Goal: Information Seeking & Learning: Compare options

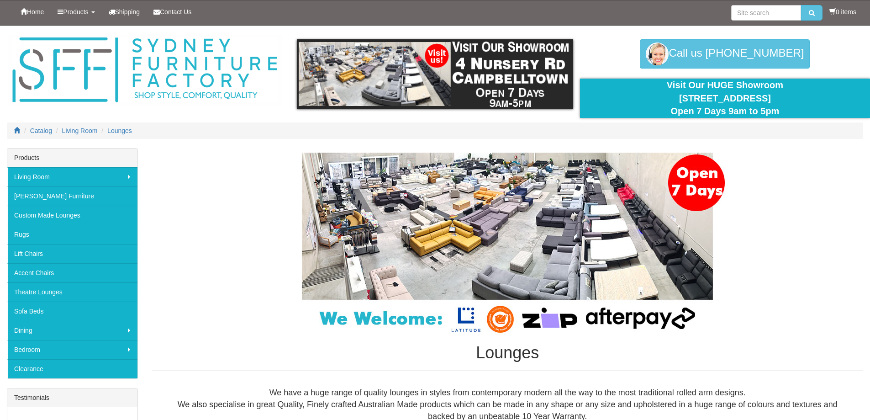
scroll to position [1917, 0]
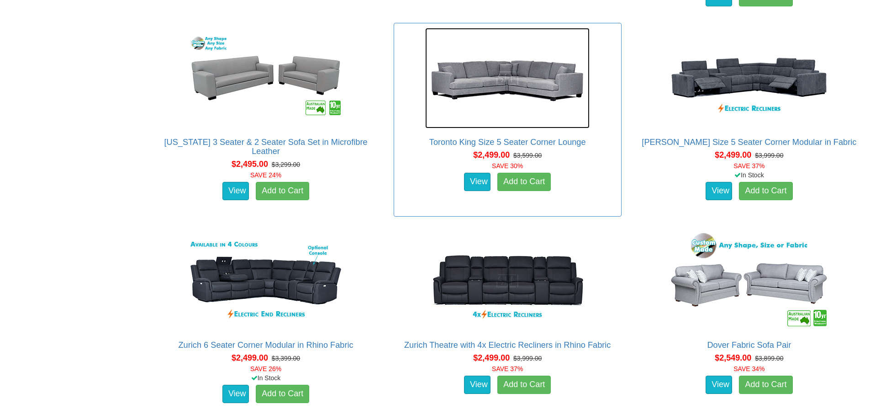
click at [501, 74] on img at bounding box center [507, 78] width 164 height 100
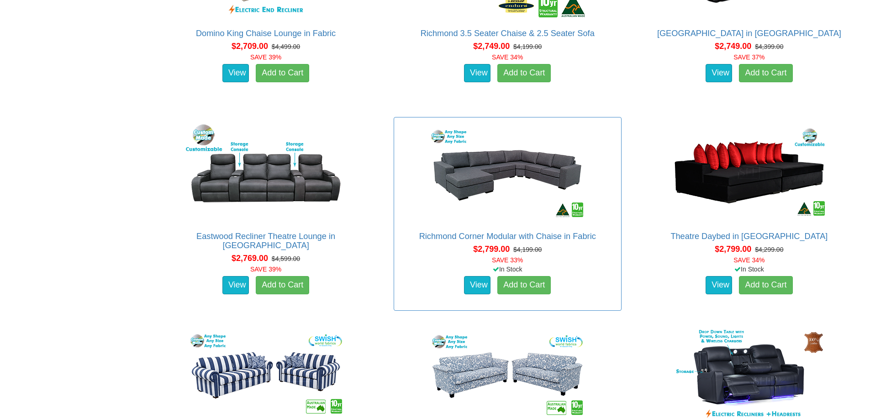
scroll to position [2648, 0]
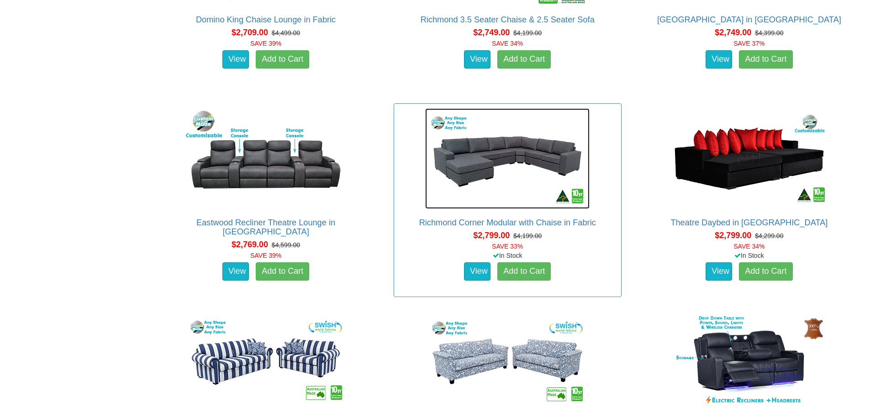
click at [514, 174] on img at bounding box center [507, 158] width 164 height 100
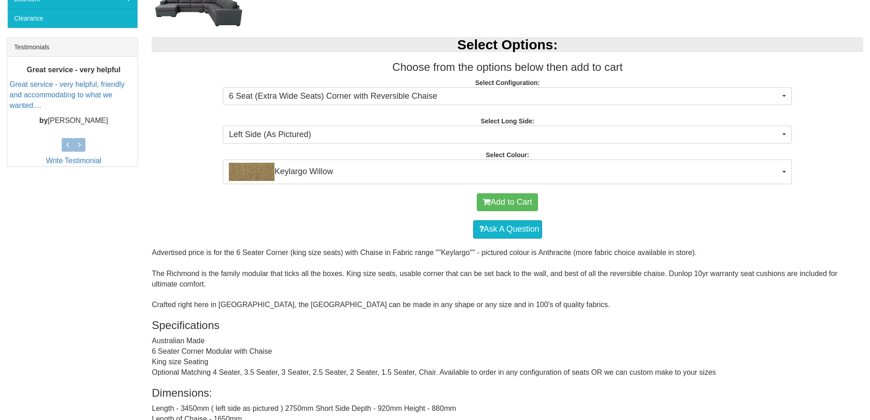
scroll to position [354, 0]
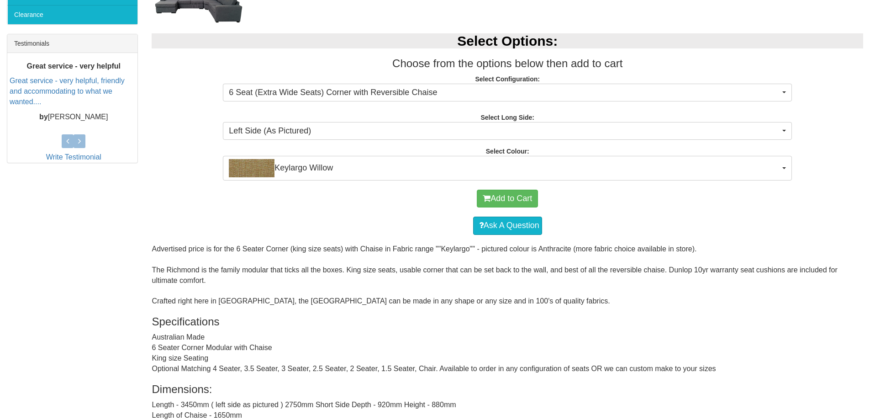
drag, startPoint x: 169, startPoint y: 266, endPoint x: 279, endPoint y: 280, distance: 110.5
click at [279, 280] on div "Advertised price is for the 6 Seater Corner (king size seats) with Chaise in Fa…" at bounding box center [507, 418] width 711 height 348
click at [270, 281] on div "Advertised price is for the 6 Seater Corner (king size seats) with Chaise in Fa…" at bounding box center [507, 418] width 711 height 348
drag, startPoint x: 260, startPoint y: 266, endPoint x: 352, endPoint y: 276, distance: 93.2
click at [352, 276] on div "Advertised price is for the 6 Seater Corner (king size seats) with Chaise in Fa…" at bounding box center [507, 418] width 711 height 348
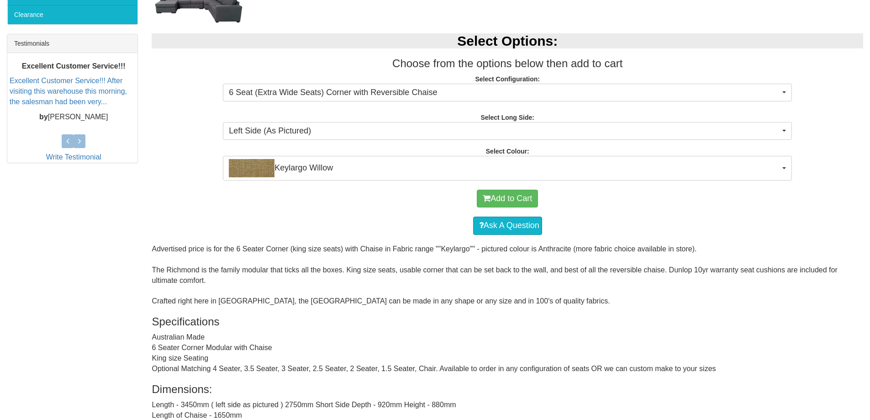
click at [403, 277] on div "Advertised price is for the 6 Seater Corner (king size seats) with Chaise in Fa…" at bounding box center [507, 418] width 711 height 348
drag, startPoint x: 388, startPoint y: 266, endPoint x: 563, endPoint y: 282, distance: 176.5
click at [563, 282] on div "Advertised price is for the 6 Seater Corner (king size seats) with Chaise in Fa…" at bounding box center [507, 418] width 711 height 348
click at [562, 282] on div "Advertised price is for the 6 Seater Corner (king size seats) with Chaise in Fa…" at bounding box center [507, 418] width 711 height 348
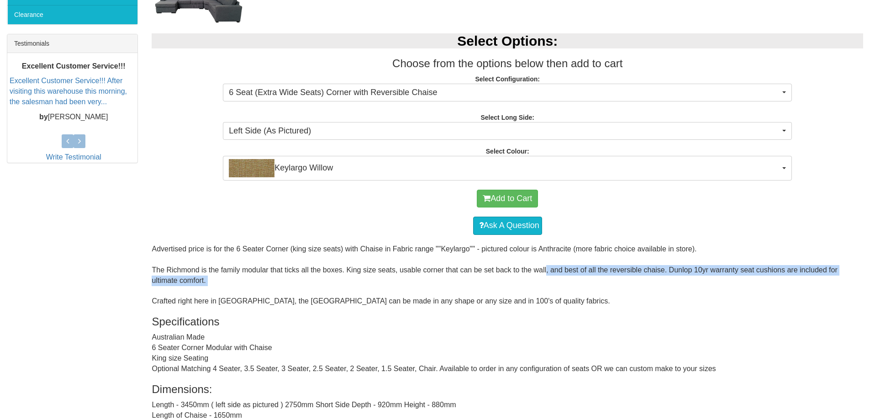
drag, startPoint x: 549, startPoint y: 271, endPoint x: 650, endPoint y: 294, distance: 103.3
click at [650, 294] on div "Advertised price is for the 6 Seater Corner (king size seats) with Chaise in Fa…" at bounding box center [507, 418] width 711 height 348
click at [657, 284] on div "Advertised price is for the 6 Seater Corner (king size seats) with Chaise in Fa…" at bounding box center [507, 418] width 711 height 348
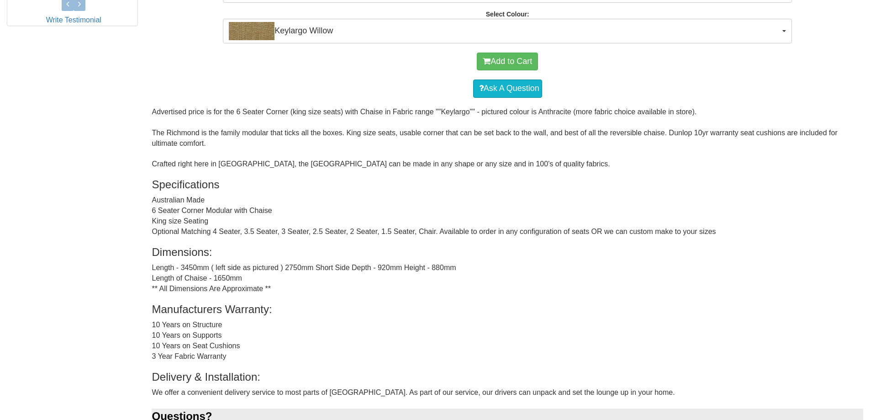
scroll to position [719, 0]
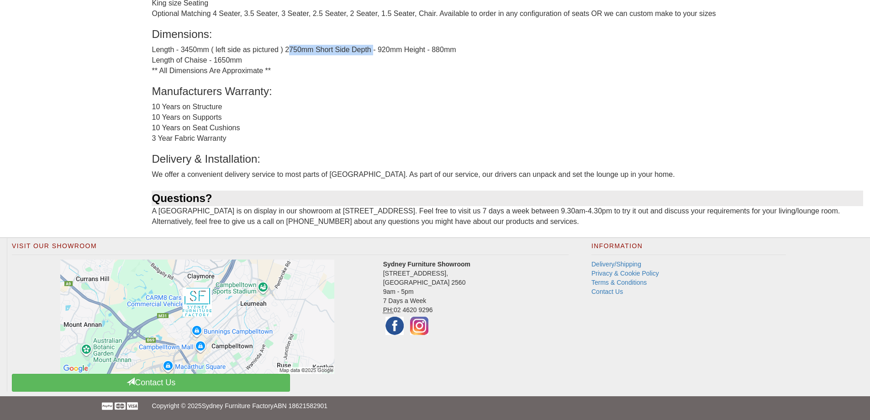
drag, startPoint x: 285, startPoint y: 38, endPoint x: 369, endPoint y: 42, distance: 84.5
click at [369, 42] on div "Advertised price is for the 6 Seater Corner (king size seats) with Chaise in Fa…" at bounding box center [507, 63] width 711 height 348
click at [362, 53] on div "Advertised price is for the 6 Seater Corner (king size seats) with Chaise in Fa…" at bounding box center [507, 63] width 711 height 348
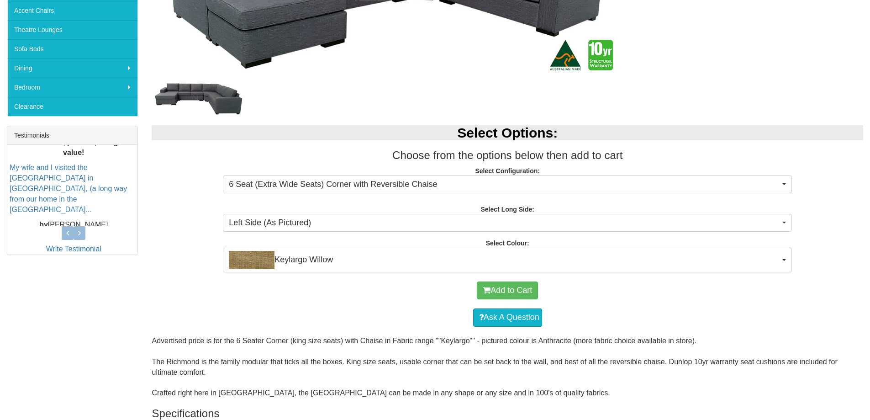
scroll to position [80, 0]
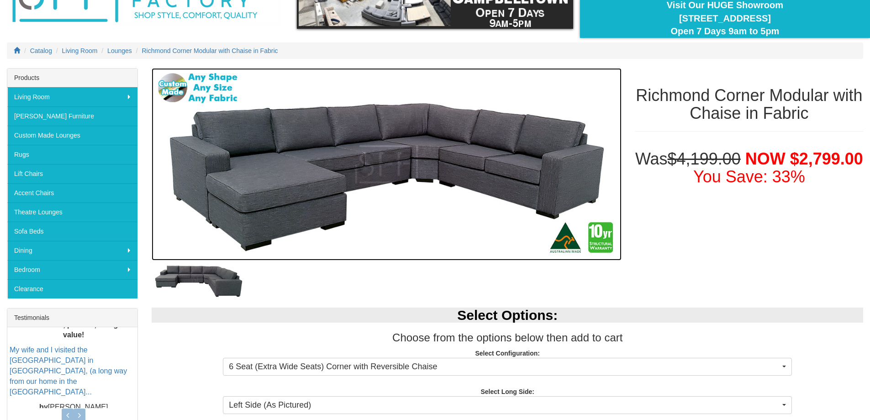
click at [403, 219] on img at bounding box center [386, 164] width 469 height 193
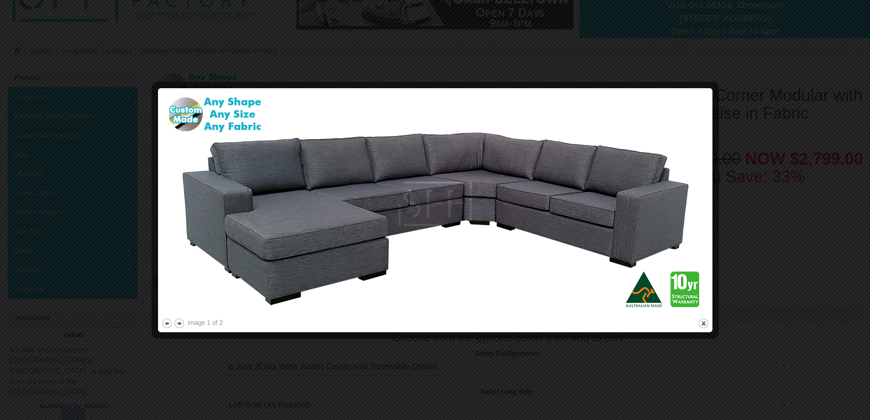
click at [706, 324] on button "close" at bounding box center [703, 322] width 11 height 11
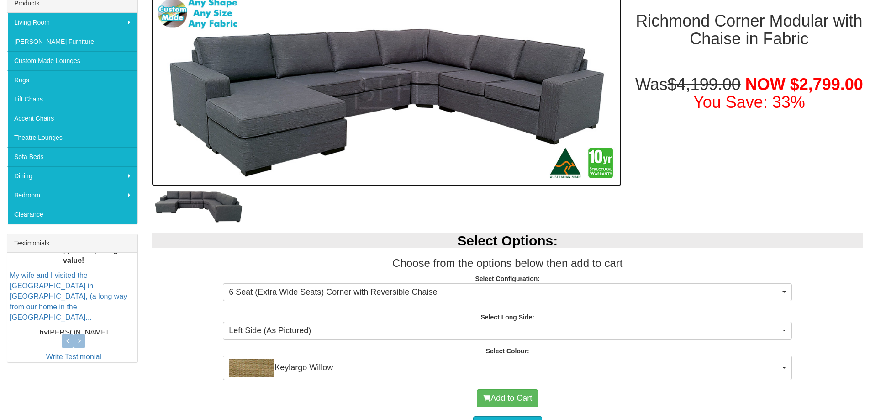
scroll to position [308, 0]
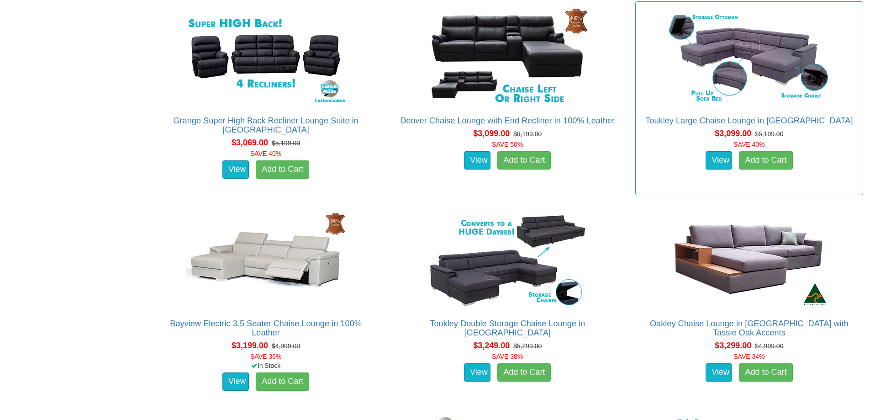
scroll to position [4017, 0]
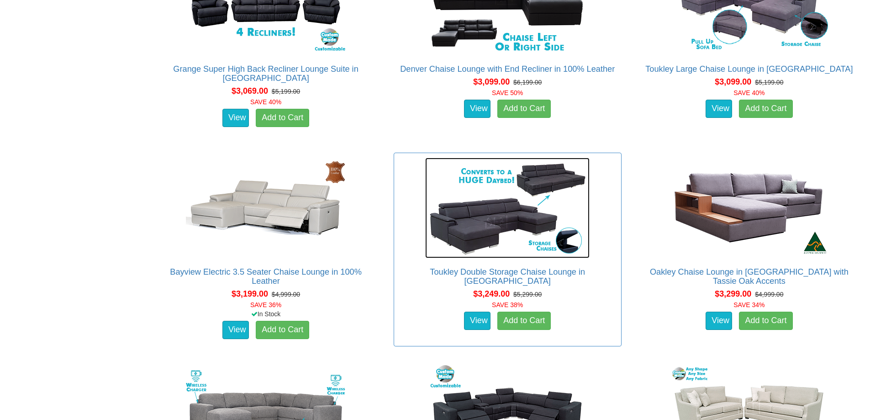
click at [508, 217] on img at bounding box center [507, 207] width 164 height 100
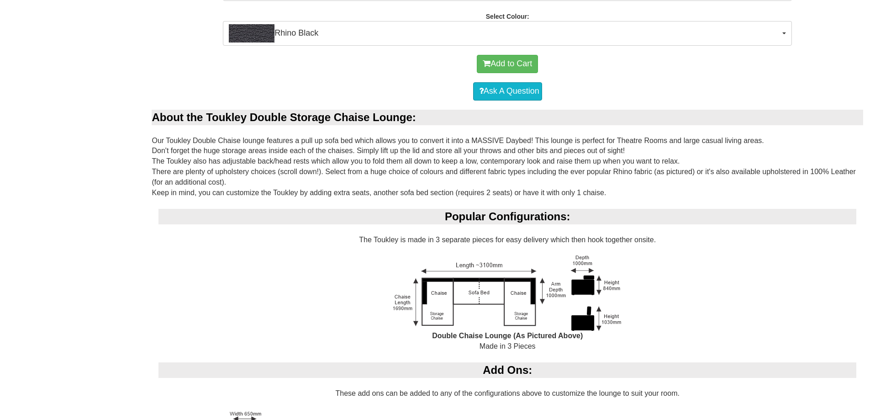
scroll to position [730, 0]
